Goal: Transaction & Acquisition: Book appointment/travel/reservation

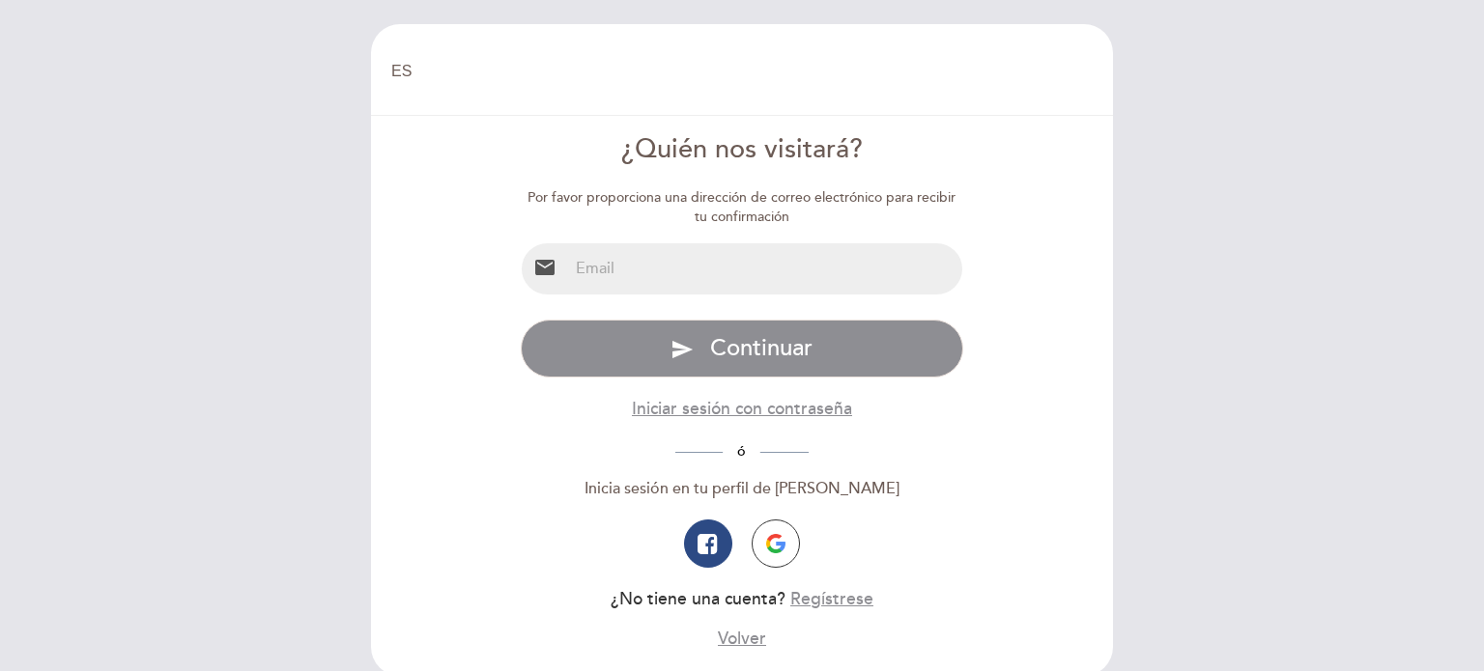
select select "es"
type input "ulsantiago2020@gmail.com"
click at [767, 548] on img "button" at bounding box center [775, 543] width 19 height 19
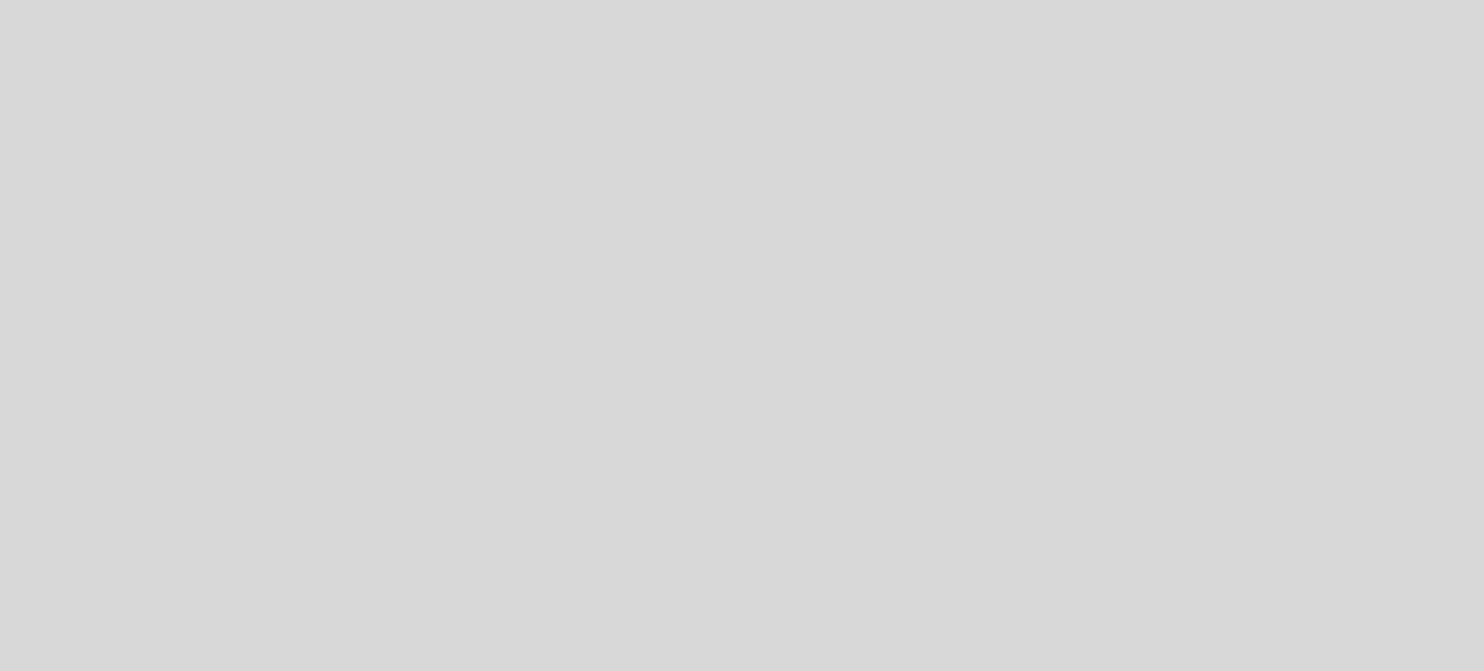
select select "es"
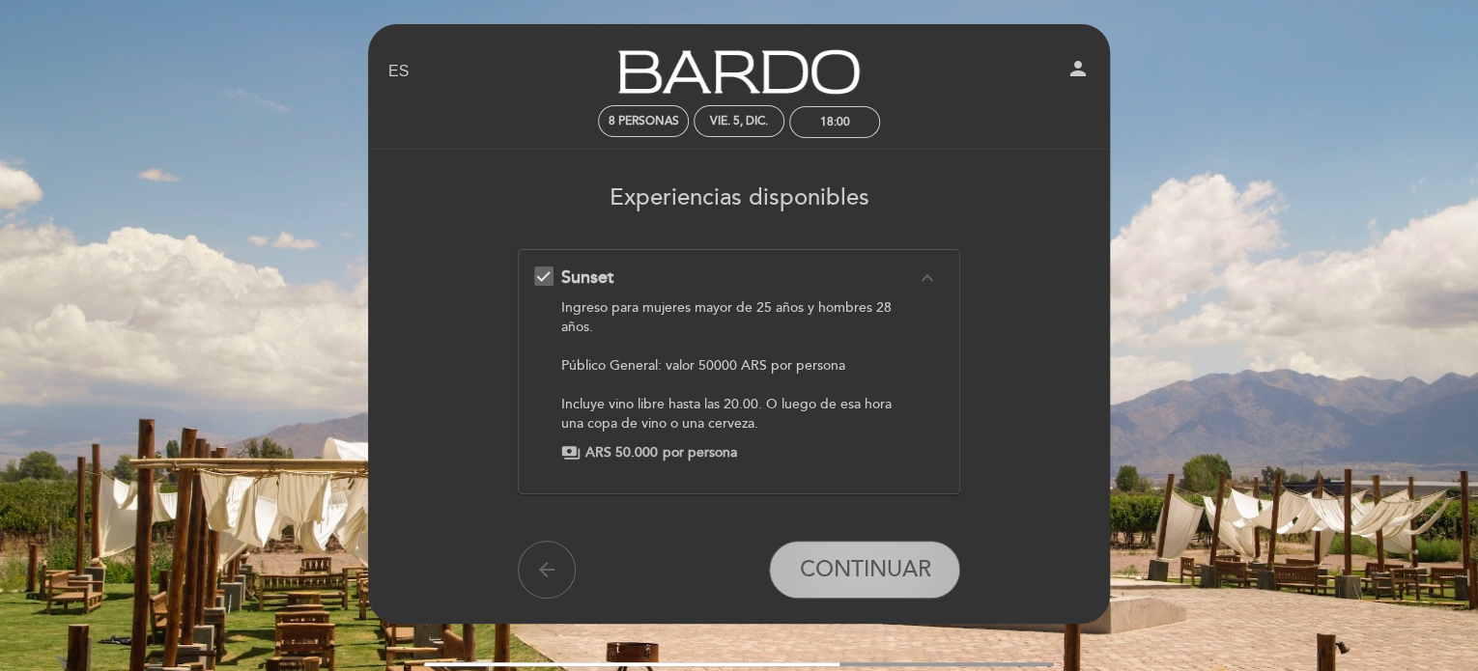
click at [829, 565] on span "CONTINUAR" at bounding box center [864, 569] width 131 height 27
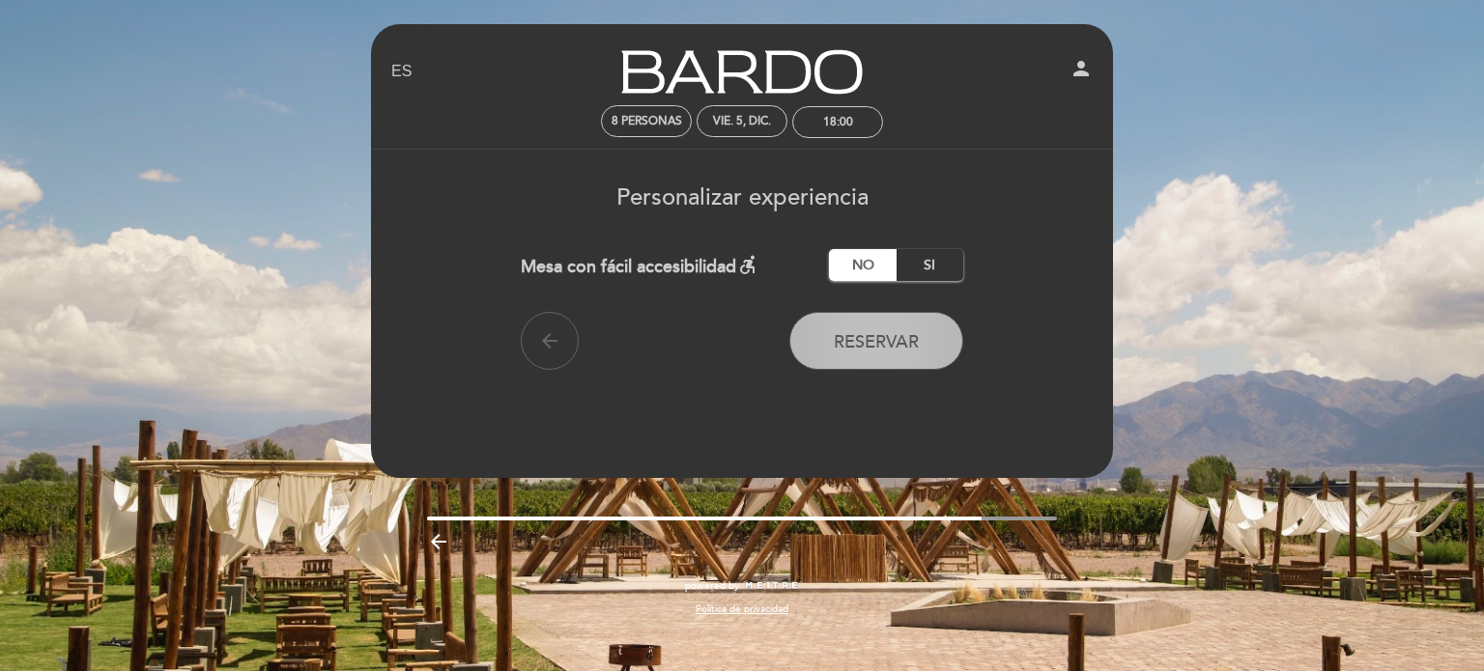
click at [844, 350] on span "Reservar" at bounding box center [876, 341] width 85 height 21
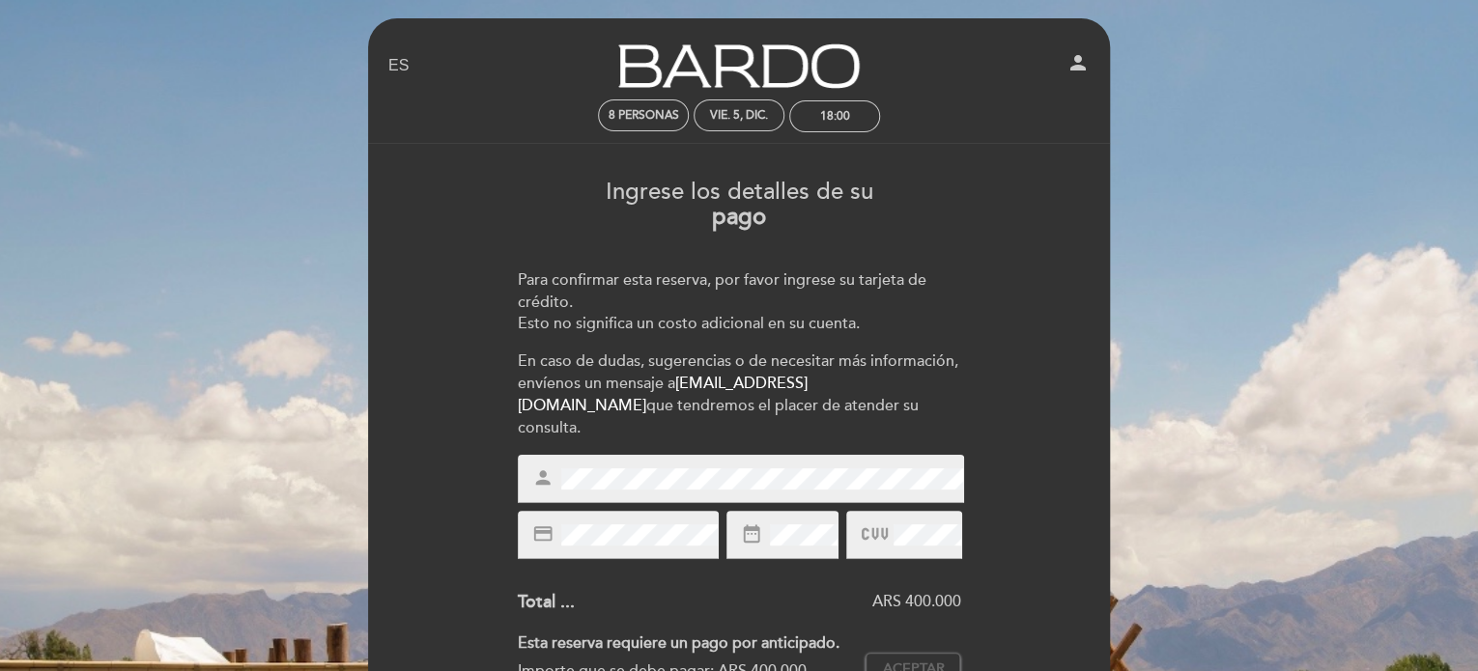
scroll to position [4, 0]
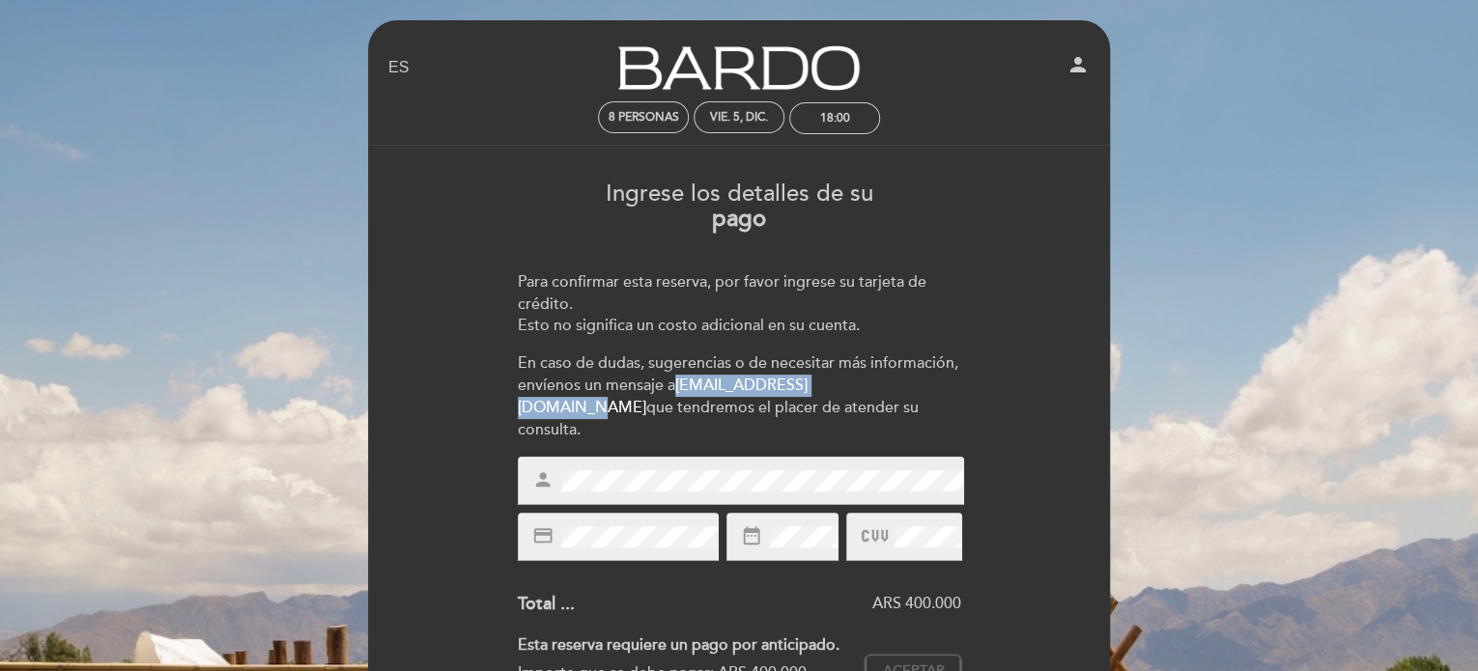
drag, startPoint x: 677, startPoint y: 378, endPoint x: 883, endPoint y: 383, distance: 205.8
click at [881, 384] on div "En caso de dudas, sugerencias o de necesitar más información, envíenos un mensa…" at bounding box center [739, 397] width 443 height 88
drag, startPoint x: 889, startPoint y: 381, endPoint x: 684, endPoint y: 386, distance: 204.9
click at [684, 386] on div "En caso de dudas, sugerencias o de necesitar más información, envíenos un mensa…" at bounding box center [739, 397] width 443 height 88
click at [723, 387] on link "[EMAIL_ADDRESS][DOMAIN_NAME]" at bounding box center [663, 397] width 290 height 42
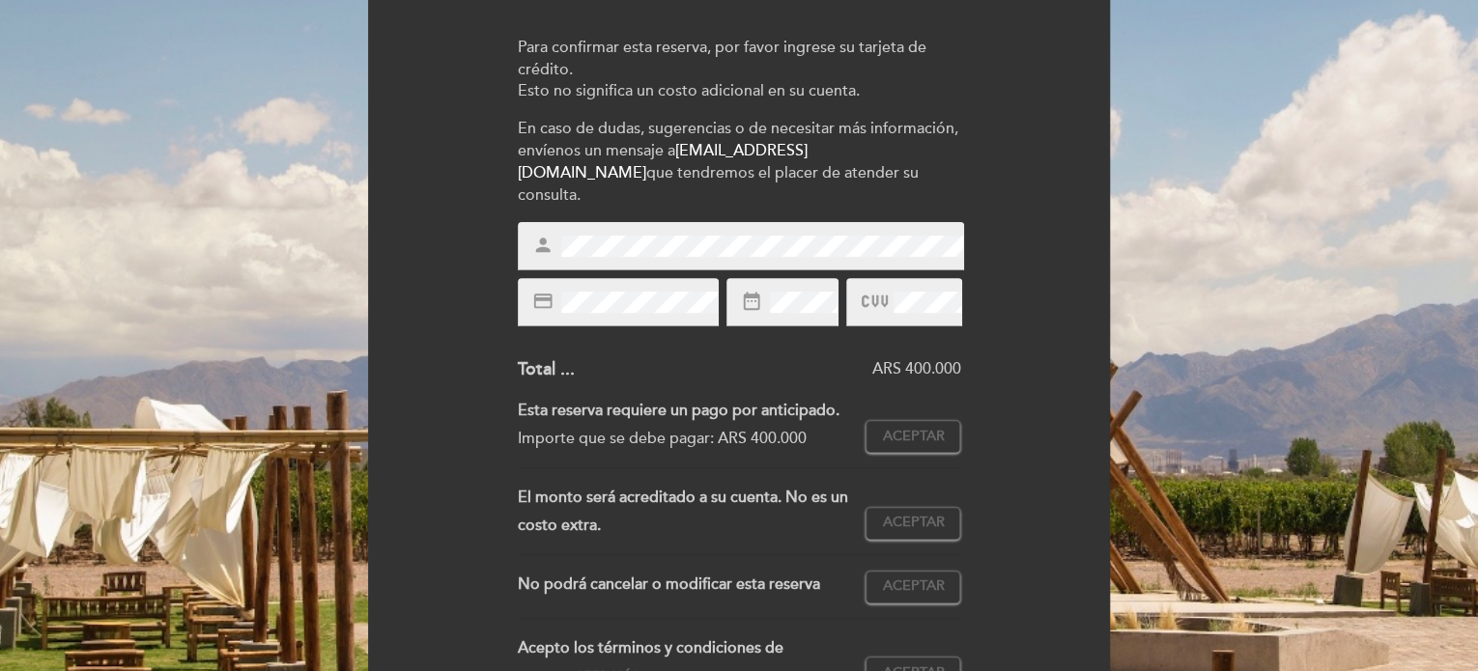
scroll to position [238, 0]
